Goal: Task Accomplishment & Management: Manage account settings

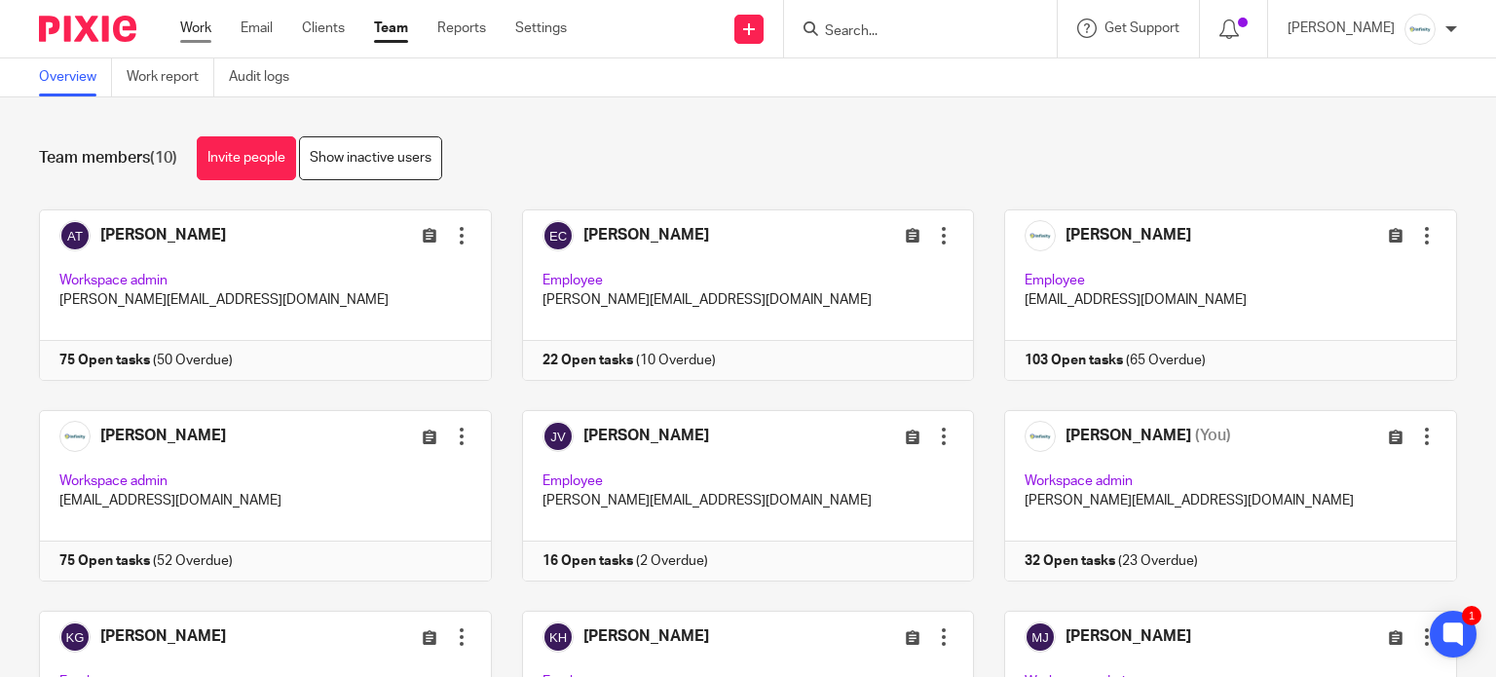
click at [210, 32] on link "Work" at bounding box center [195, 27] width 31 height 19
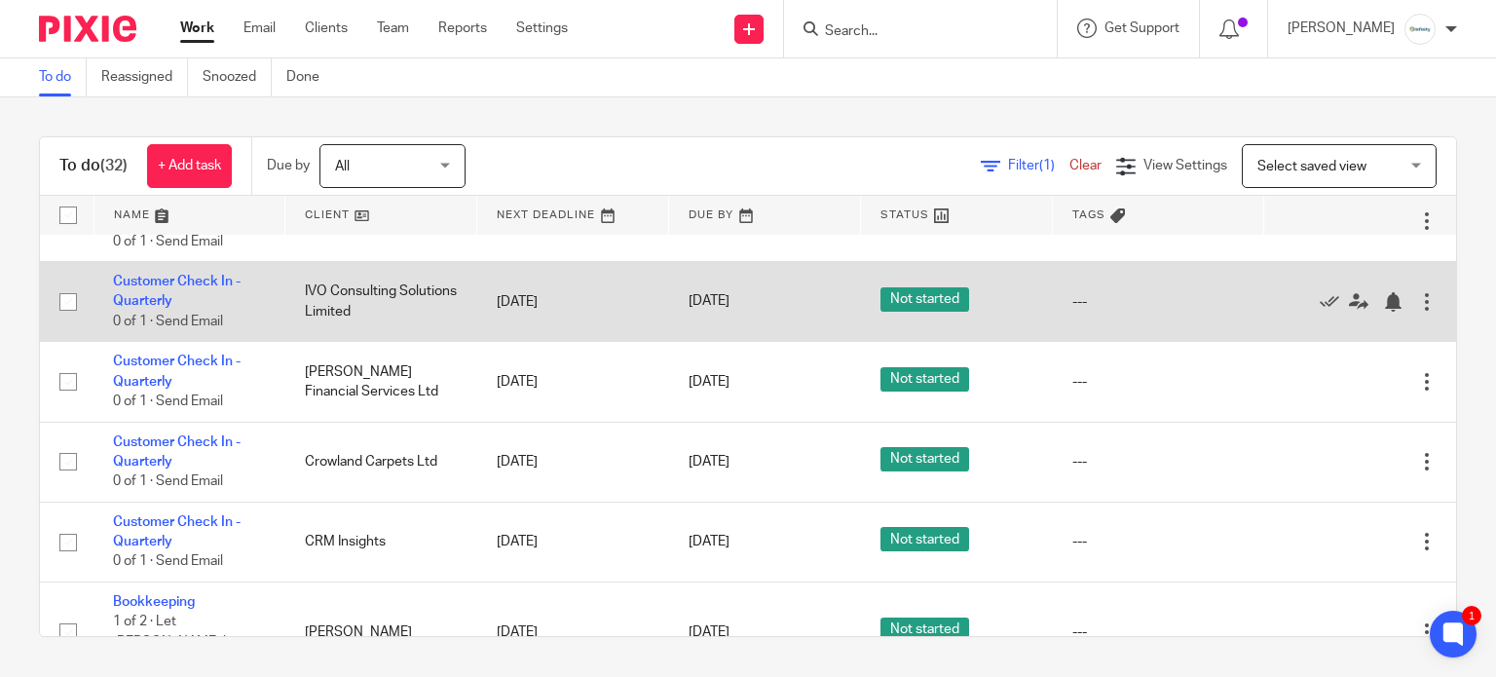
scroll to position [1460, 0]
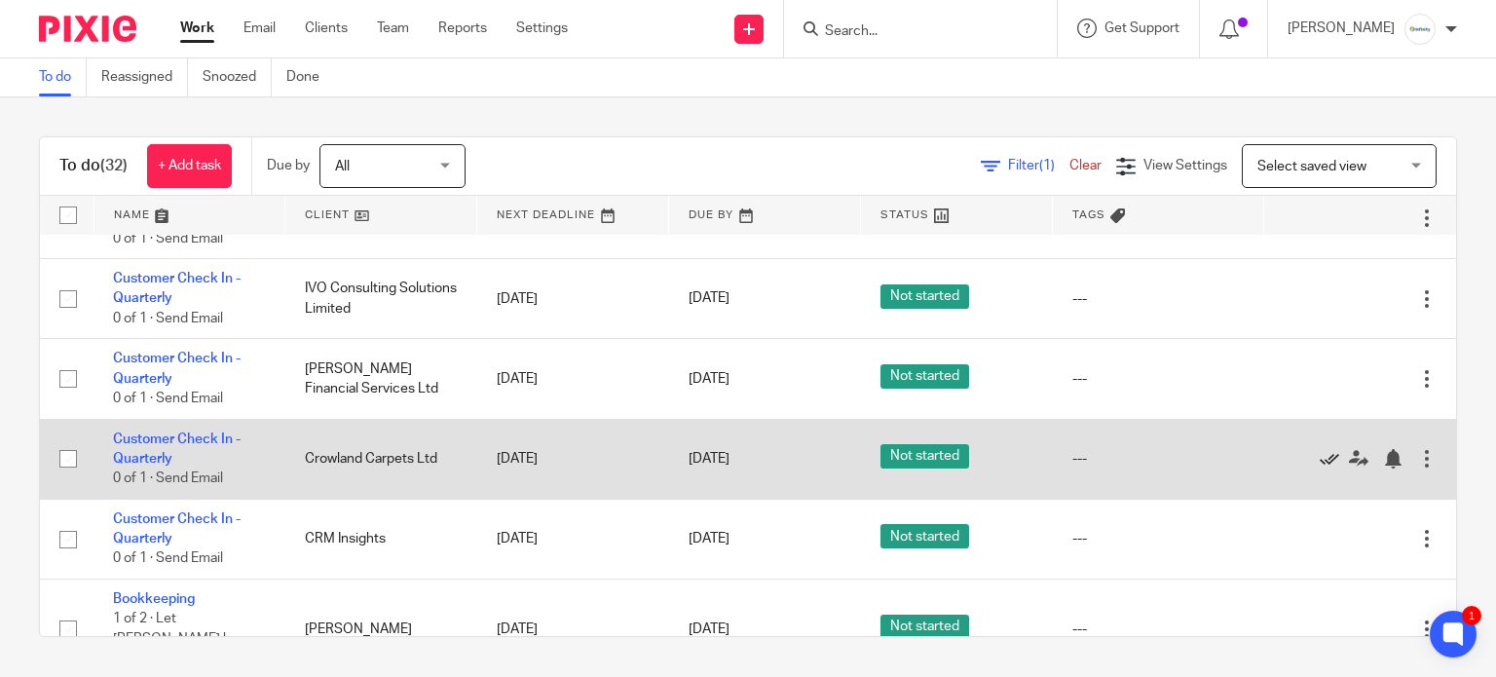
click at [1319, 468] on icon at bounding box center [1328, 458] width 19 height 19
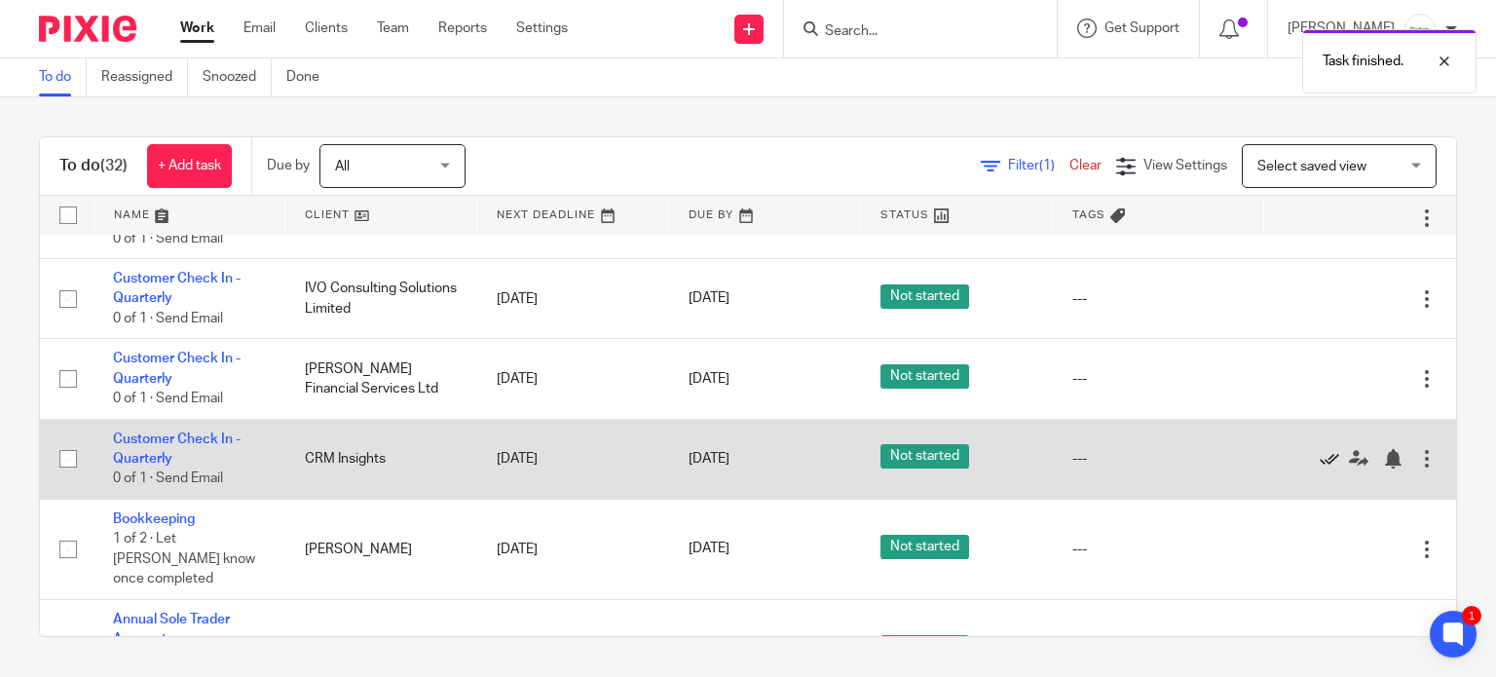
click at [1319, 468] on icon at bounding box center [1328, 458] width 19 height 19
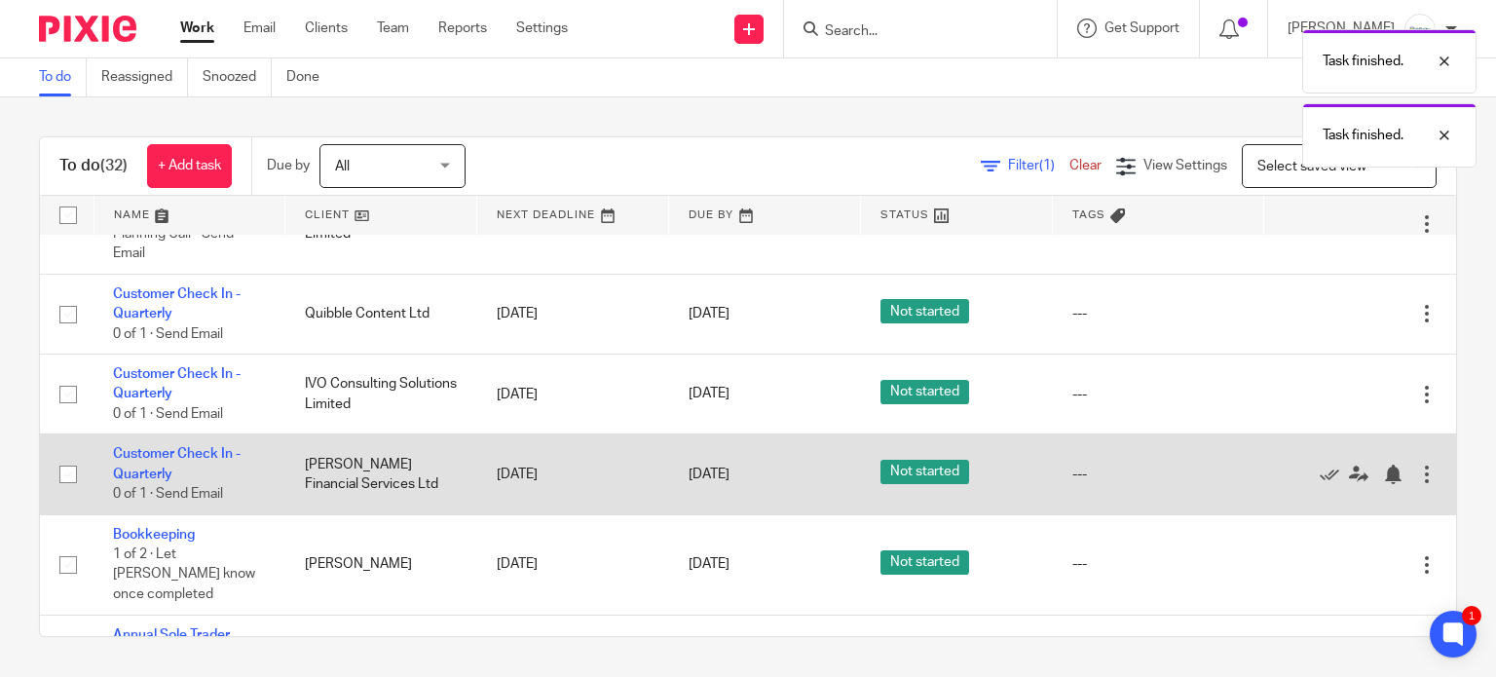
scroll to position [1363, 0]
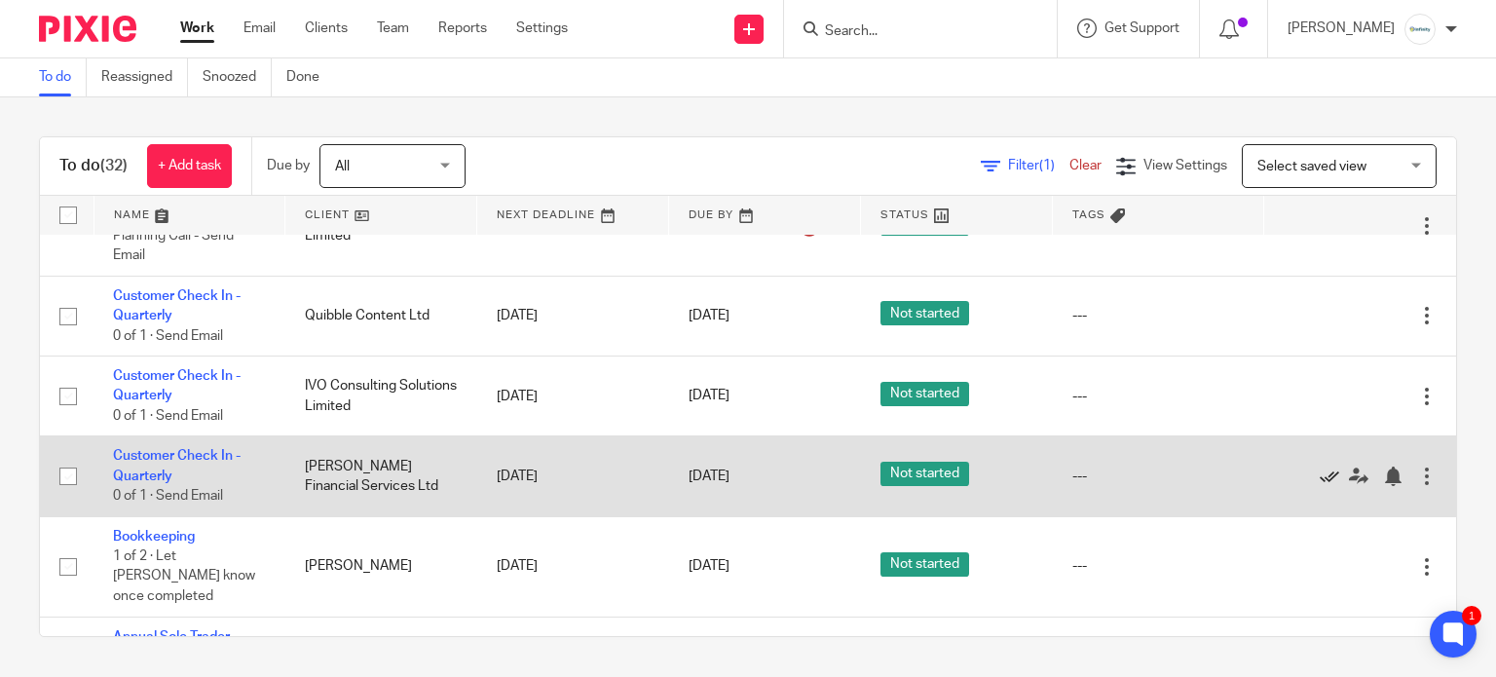
click at [1319, 486] on icon at bounding box center [1328, 475] width 19 height 19
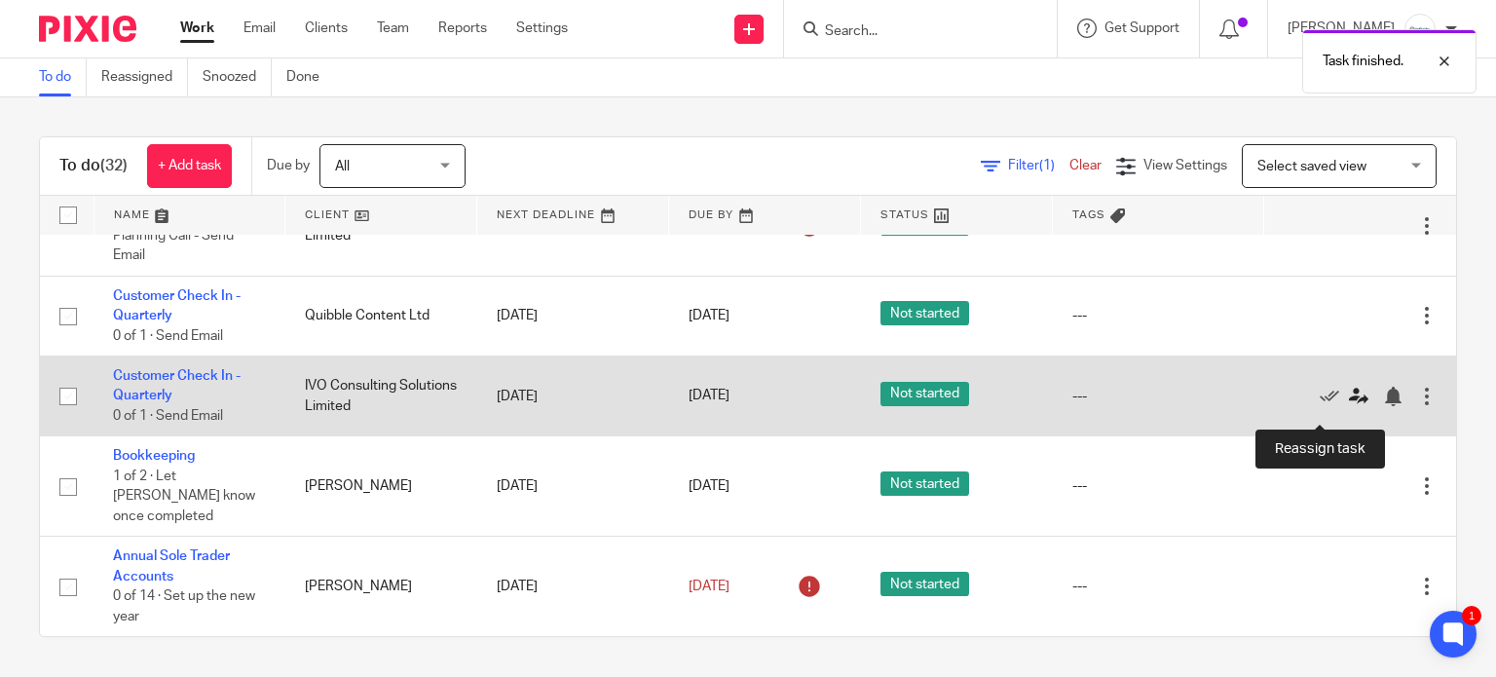
click at [1349, 406] on icon at bounding box center [1358, 396] width 19 height 19
